Goal: Task Accomplishment & Management: Complete application form

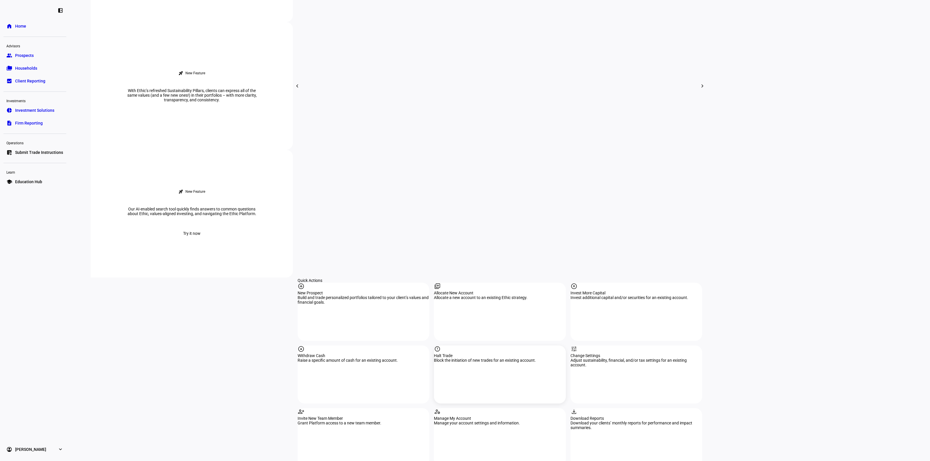
scroll to position [399, 0]
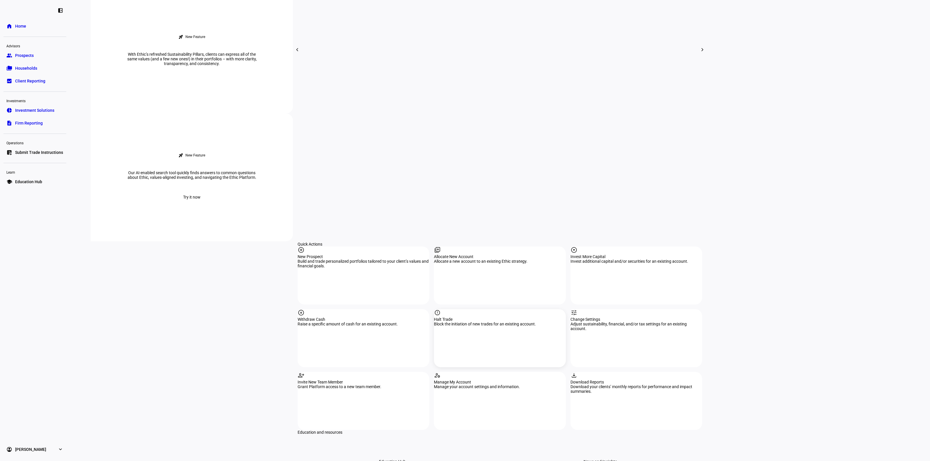
click at [487, 309] on div "report Halt Trade Block the initiation of new trades for an existing account." at bounding box center [500, 338] width 132 height 58
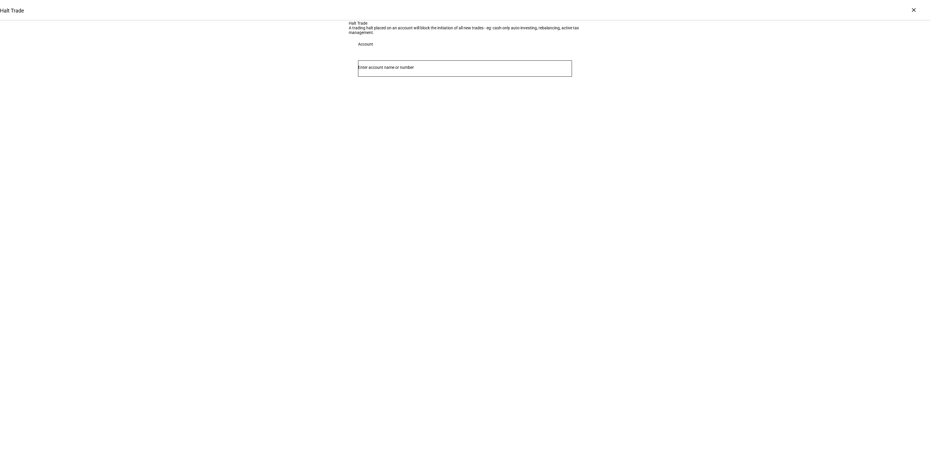
drag, startPoint x: 371, startPoint y: 127, endPoint x: 366, endPoint y: 123, distance: 6.1
click at [371, 70] on input "Number" at bounding box center [465, 67] width 214 height 5
click at [914, 9] on div "×" at bounding box center [913, 9] width 9 height 9
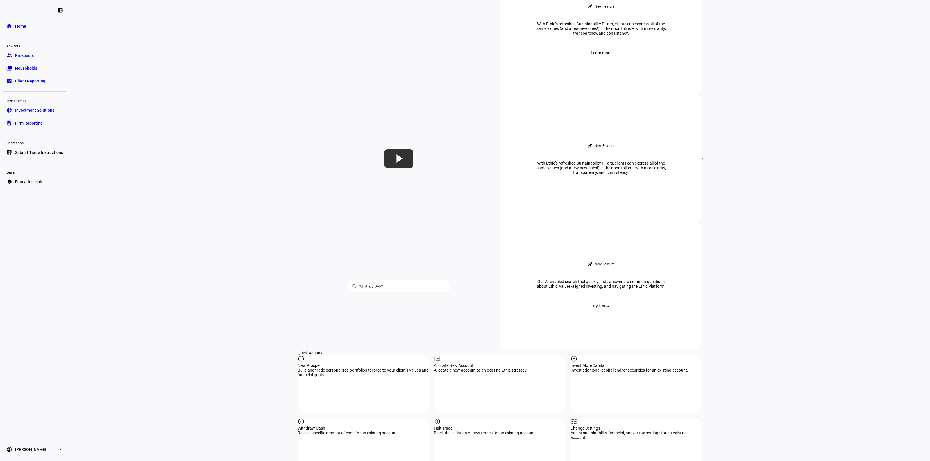
scroll to position [399, 0]
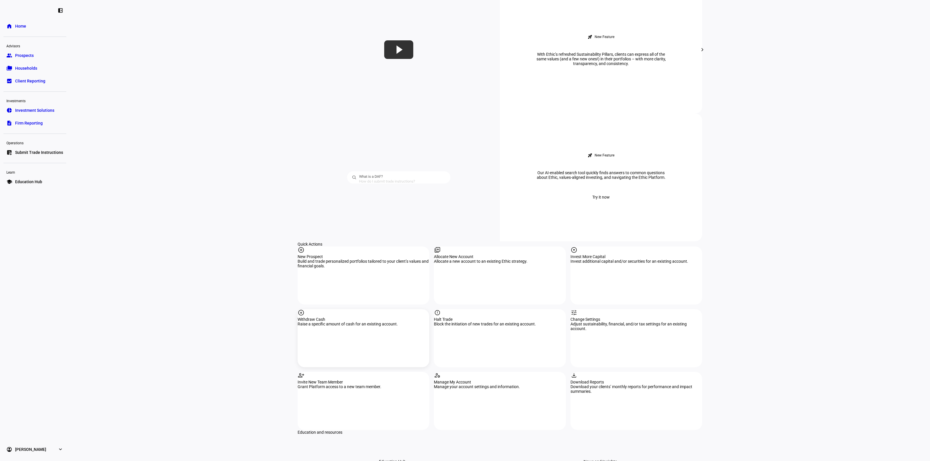
click at [349, 317] on div "Withdraw Cash" at bounding box center [363, 319] width 132 height 5
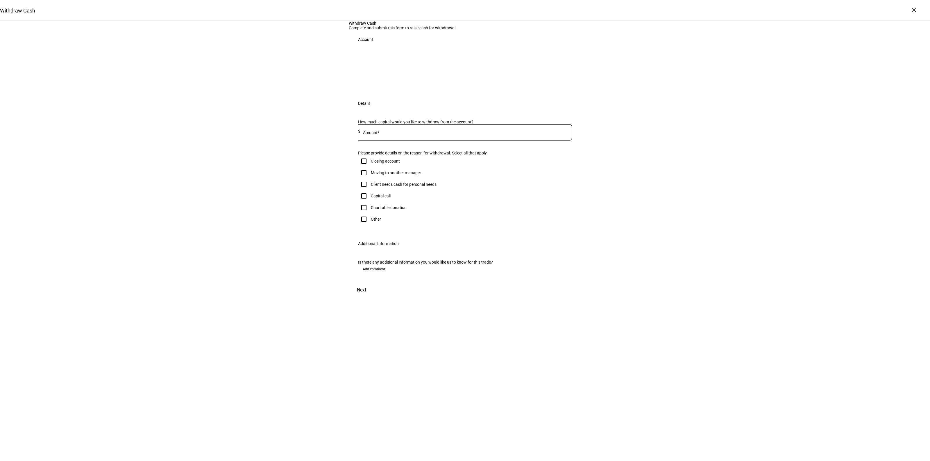
click at [371, 210] on div "Charitable donation" at bounding box center [389, 207] width 36 height 5
click at [369, 214] on input "Charitable donation" at bounding box center [364, 208] width 12 height 12
checkbox input "true"
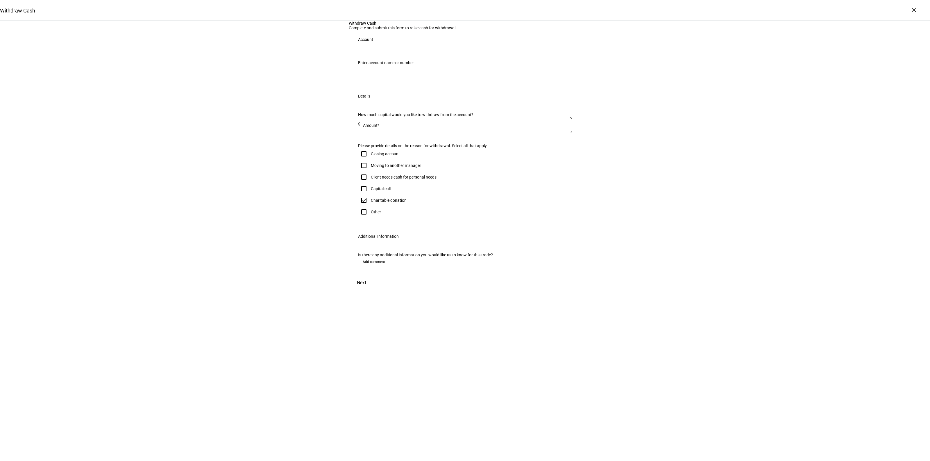
click at [223, 277] on div "Withdraw Cash Complete and submit this form to raise cash for withdrawal. Accou…" at bounding box center [465, 155] width 930 height 269
click at [403, 65] on input "Number" at bounding box center [465, 62] width 214 height 5
type input "we"
click at [415, 149] on span "[PERSON_NAME] We [PERSON_NAME] Rev Tr &" at bounding box center [413, 151] width 96 height 7
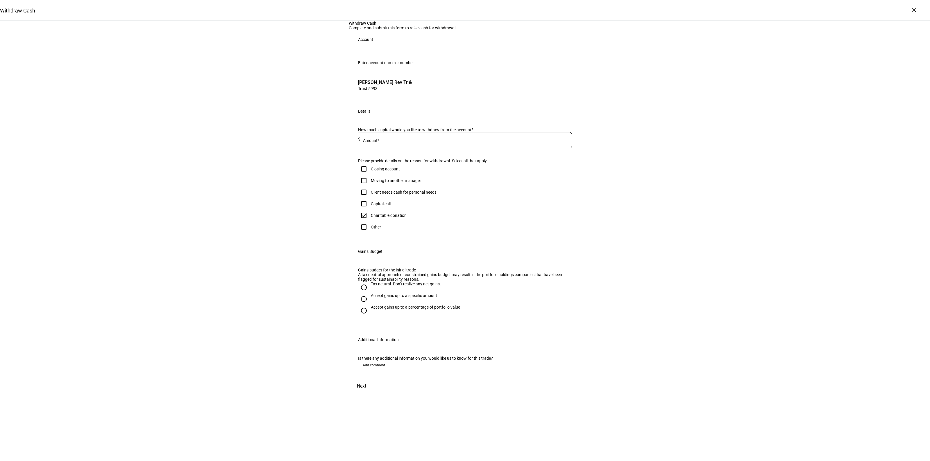
click at [396, 141] on input at bounding box center [465, 139] width 211 height 5
type input "20,000"
click at [291, 298] on div "Withdraw Cash Complete and submit this form to raise cash for withdrawal. Accou…" at bounding box center [465, 207] width 930 height 372
click at [371, 286] on div "Tax neutral. Don’t realize any net gains." at bounding box center [406, 284] width 70 height 5
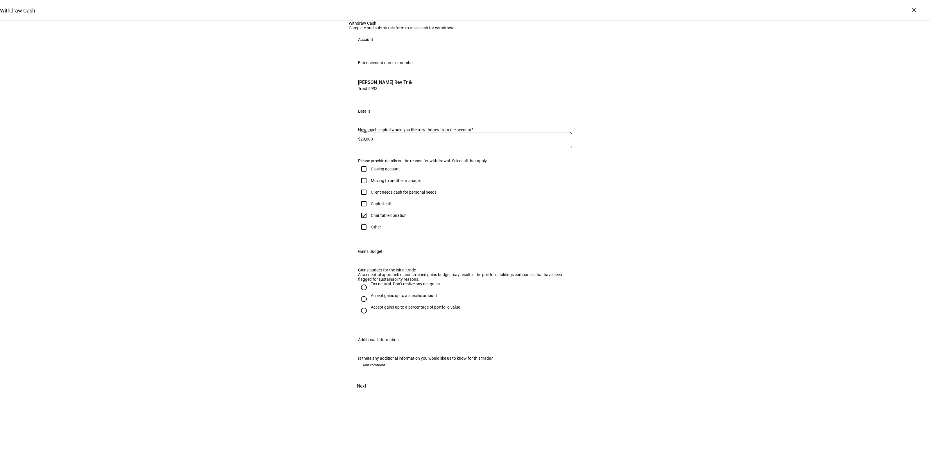
click at [369, 293] on input "Tax neutral. Don’t realize any net gains." at bounding box center [364, 288] width 12 height 12
radio input "true"
click at [373, 379] on div "Is there any additional information you would like us to know for this trade? A…" at bounding box center [465, 364] width 232 height 30
click at [374, 370] on span "Add comment" at bounding box center [374, 365] width 22 height 9
click at [385, 396] on textarea at bounding box center [465, 385] width 214 height 21
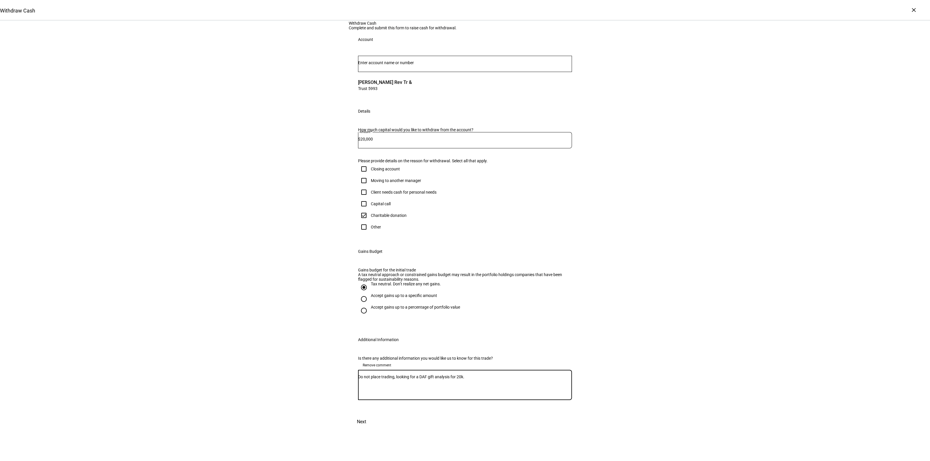
click at [261, 378] on div "Withdraw Cash Complete and submit this form to raise cash for withdrawal. Accou…" at bounding box center [465, 225] width 930 height 408
click at [392, 396] on textarea "Do not place trading, looking for a DAF gift analysis for 20k." at bounding box center [465, 385] width 214 height 21
click at [489, 396] on textarea "Do not place trades, looking for a DAF gift analysis for 20k." at bounding box center [465, 385] width 214 height 21
type textarea "Do not place trades, looking for a DAF gift analysis for 20k."
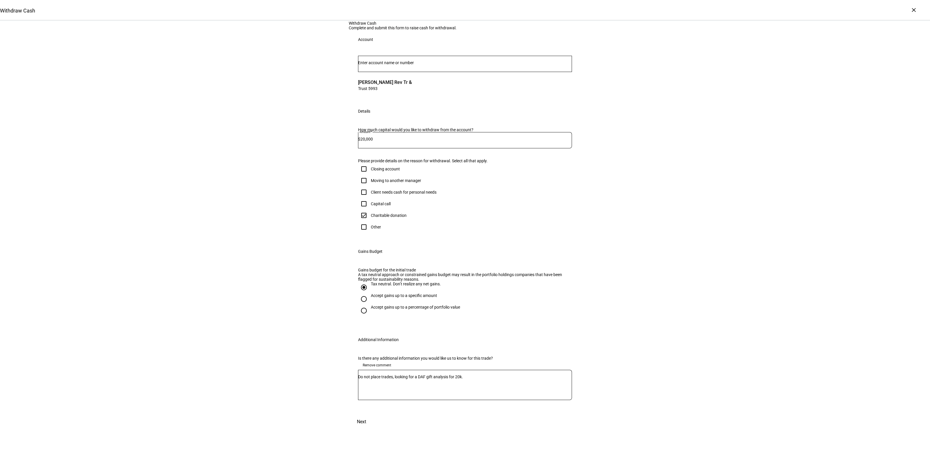
drag, startPoint x: 747, startPoint y: 396, endPoint x: 736, endPoint y: 391, distance: 12.2
click at [747, 396] on div "Withdraw Cash Complete and submit this form to raise cash for withdrawal. Accou…" at bounding box center [465, 225] width 930 height 408
click at [569, 429] on div "Withdraw Cash Complete and submit this form to raise cash for withdrawal. Accou…" at bounding box center [465, 225] width 232 height 408
drag, startPoint x: 569, startPoint y: 441, endPoint x: 583, endPoint y: 439, distance: 13.7
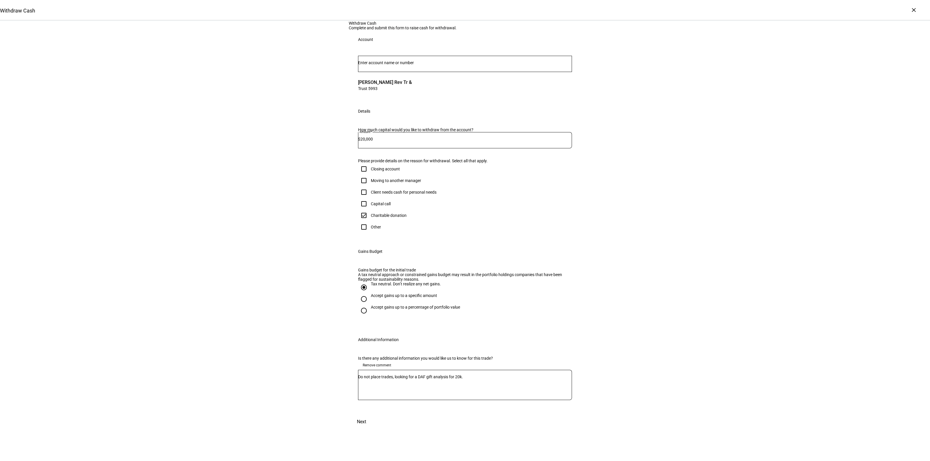
click at [366, 429] on span "Next" at bounding box center [361, 422] width 9 height 14
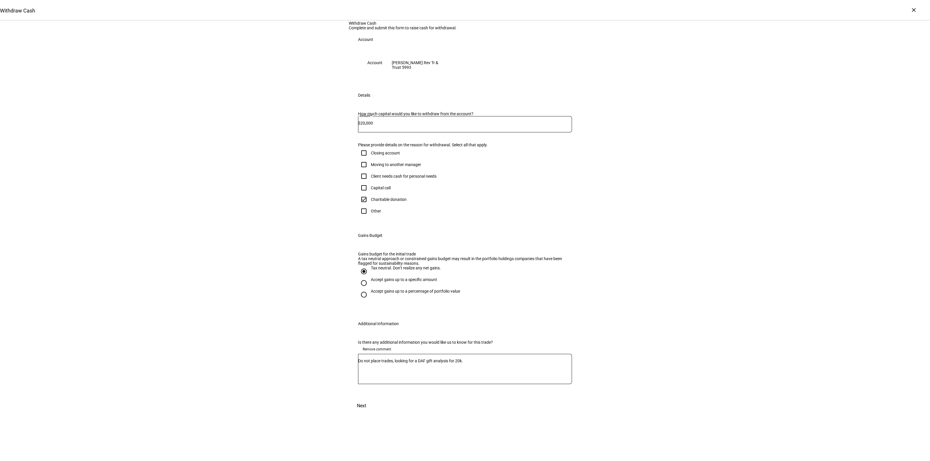
scroll to position [0, 0]
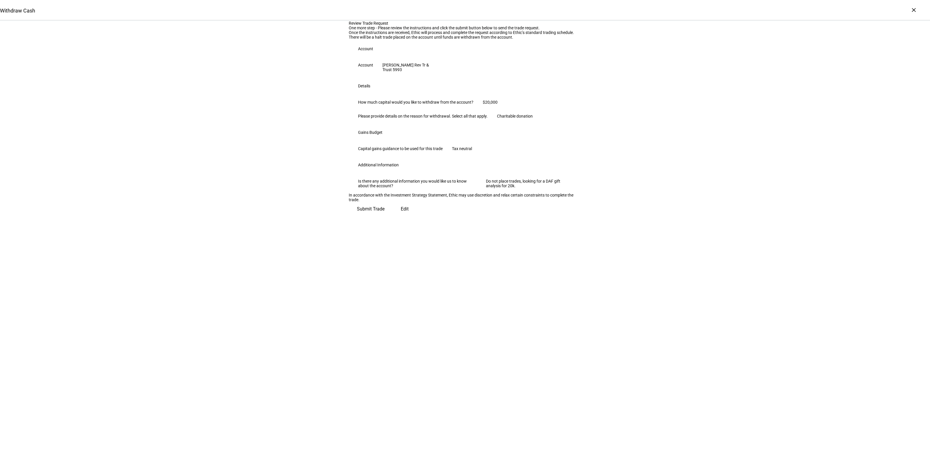
drag, startPoint x: 564, startPoint y: 353, endPoint x: 511, endPoint y: 356, distance: 53.2
click at [384, 216] on span "Submit Trade" at bounding box center [371, 209] width 28 height 14
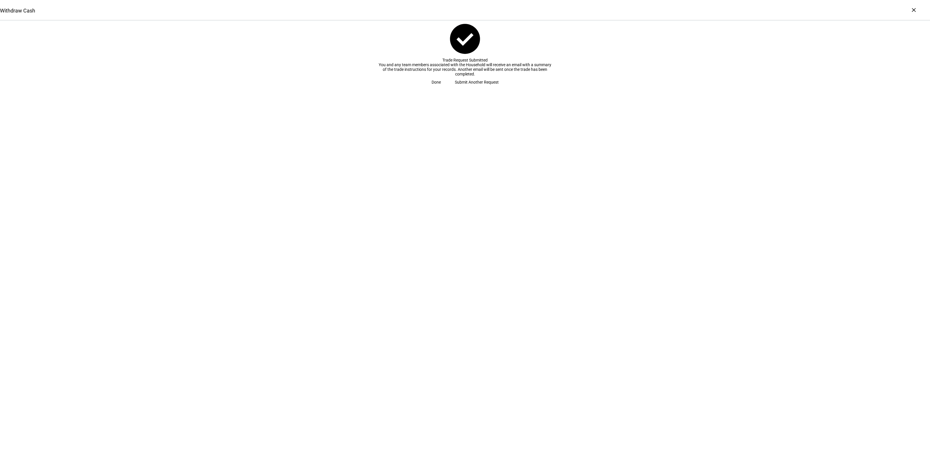
click at [441, 88] on span "Done" at bounding box center [435, 82] width 9 height 12
